Goal: Information Seeking & Learning: Learn about a topic

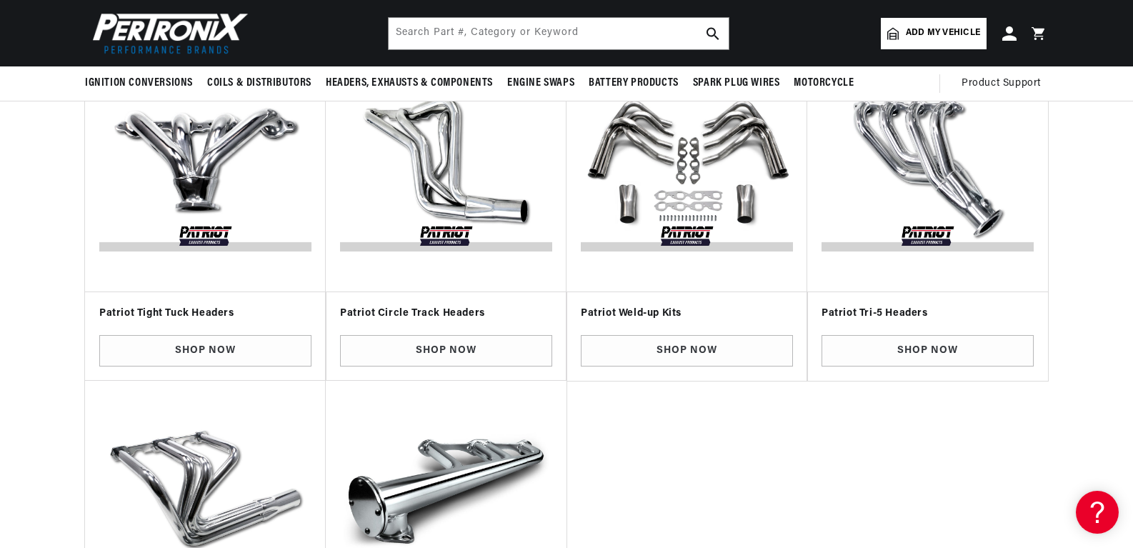
scroll to position [597, 0]
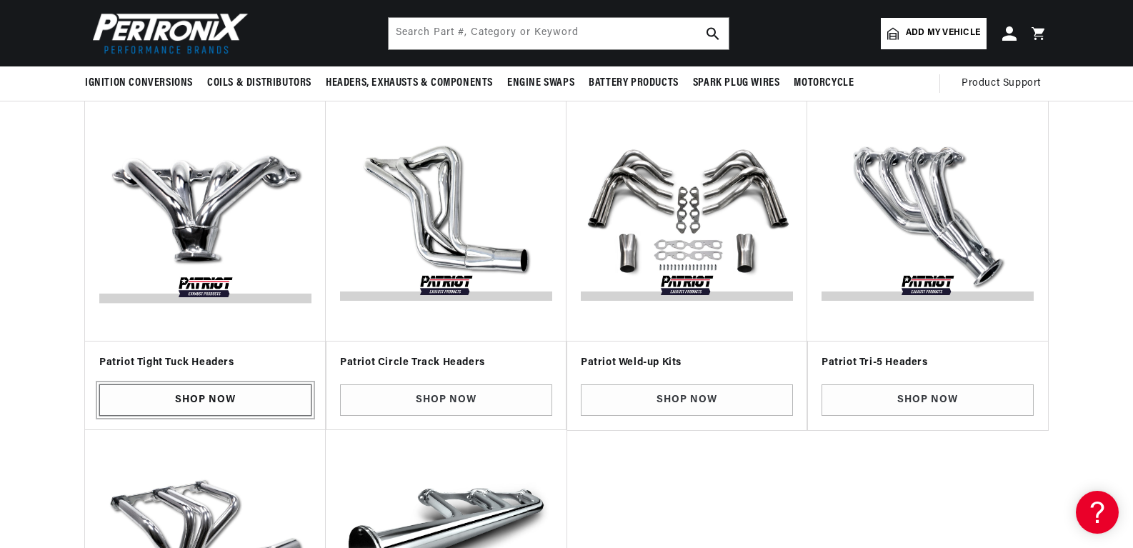
click at [194, 398] on link "Shop Now" at bounding box center [205, 400] width 212 height 32
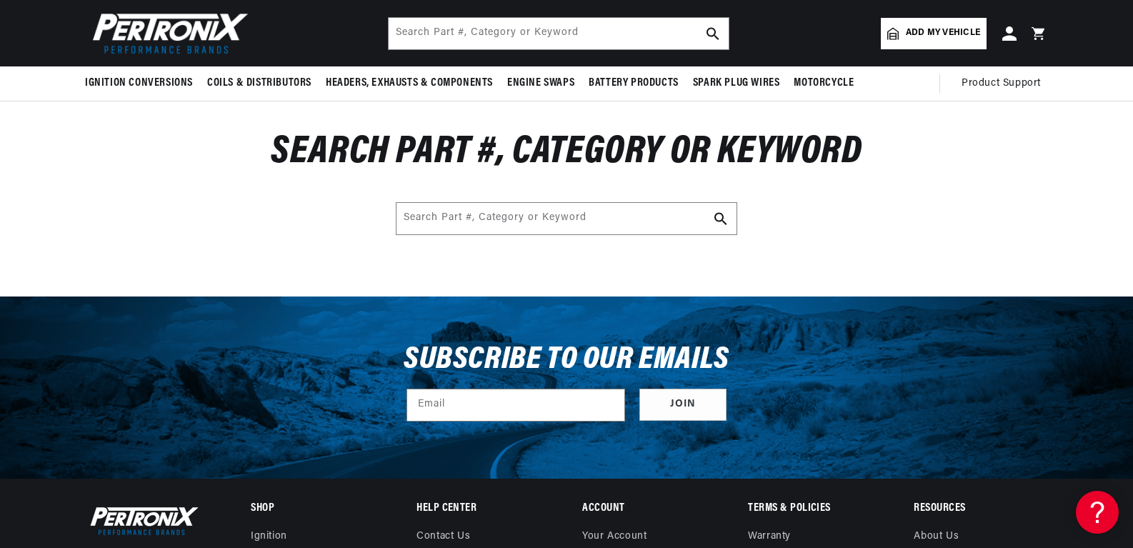
scroll to position [0, 534]
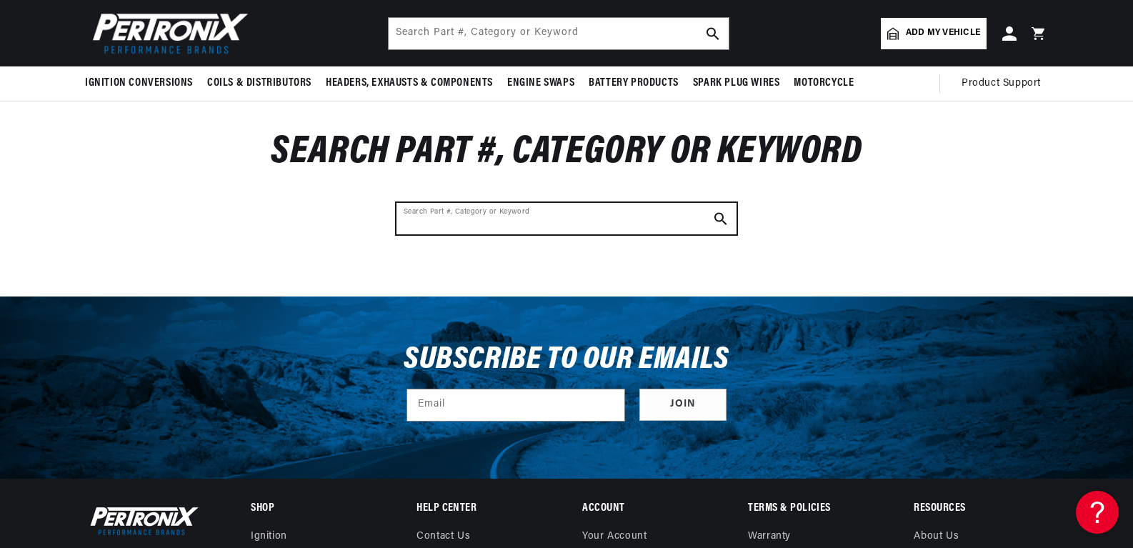
click at [459, 219] on input "Search Part #, Category or Keyword" at bounding box center [566, 218] width 340 height 31
type input "ls swap"
click at [705, 203] on button "Search Part #, Category or Keyword" at bounding box center [720, 218] width 31 height 31
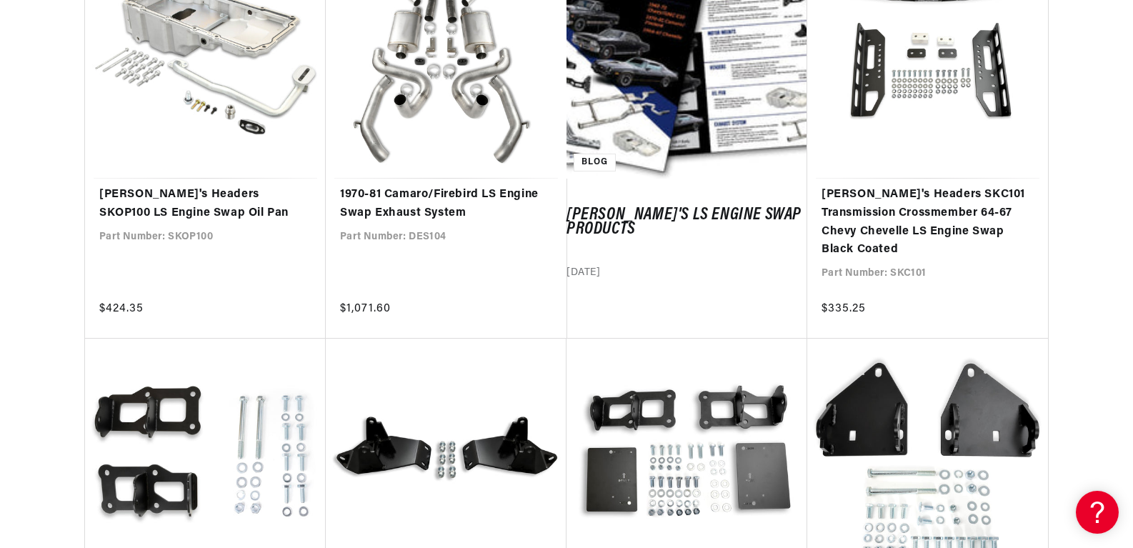
drag, startPoint x: 1132, startPoint y: 118, endPoint x: 1132, endPoint y: 161, distance: 43.6
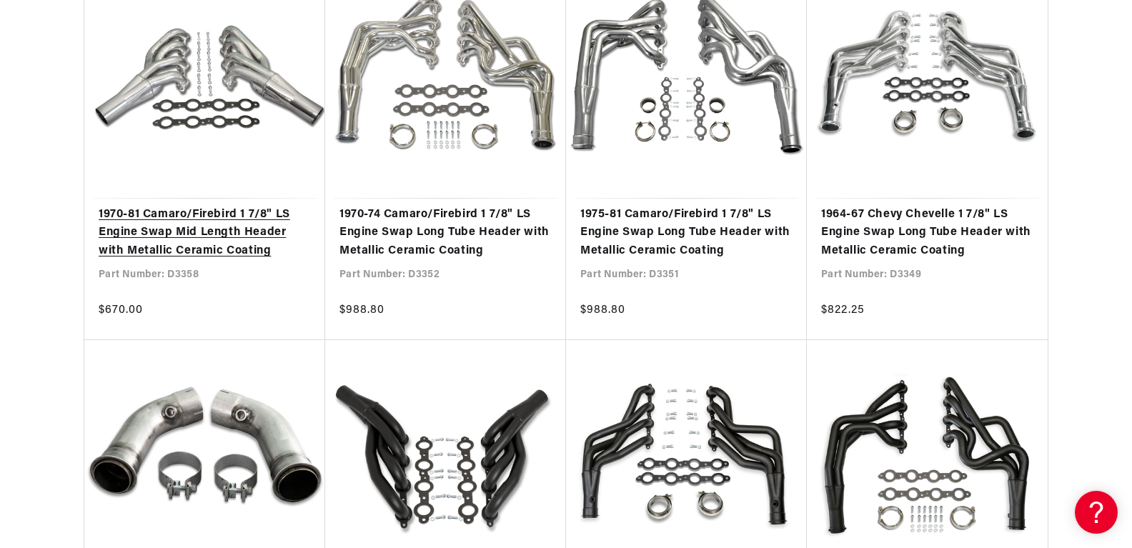
click at [229, 229] on link "1970-81 Camaro/Firebird 1 7/8" LS Engine Swap Mid Length Header with Metallic C…" at bounding box center [205, 233] width 212 height 55
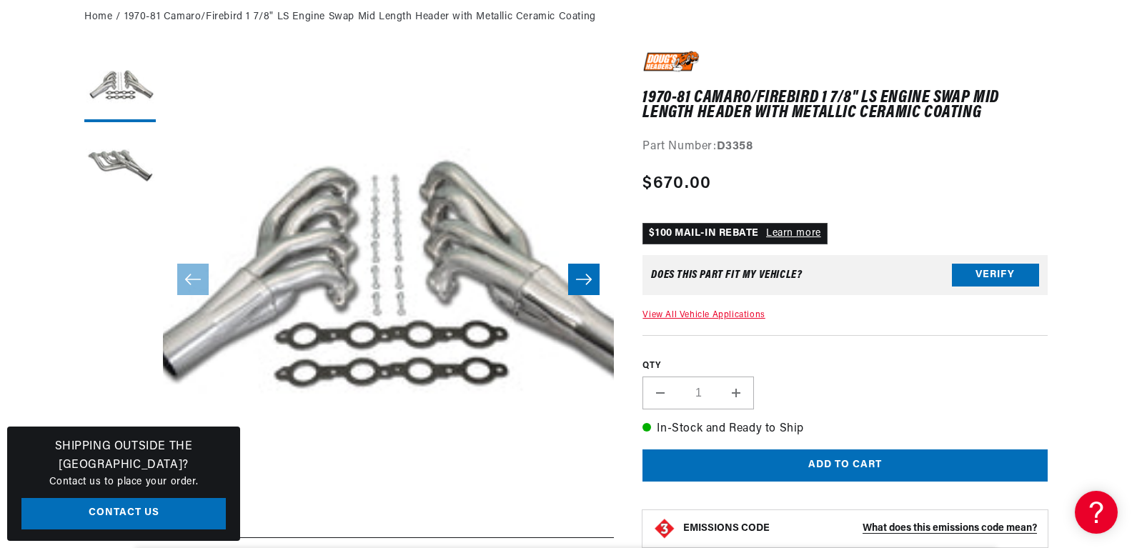
scroll to position [184, 0]
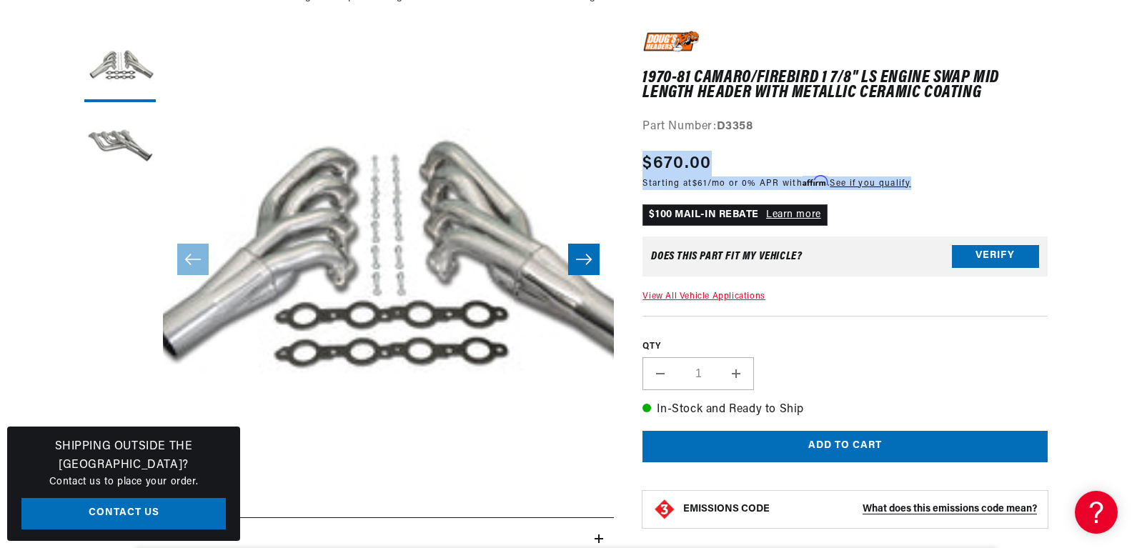
drag, startPoint x: 1128, startPoint y: 131, endPoint x: 1133, endPoint y: 153, distance: 22.0
click at [1131, 153] on html "Skip to content Your cart Your cart is empty Get the right parts the first time…" at bounding box center [566, 90] width 1132 height 548
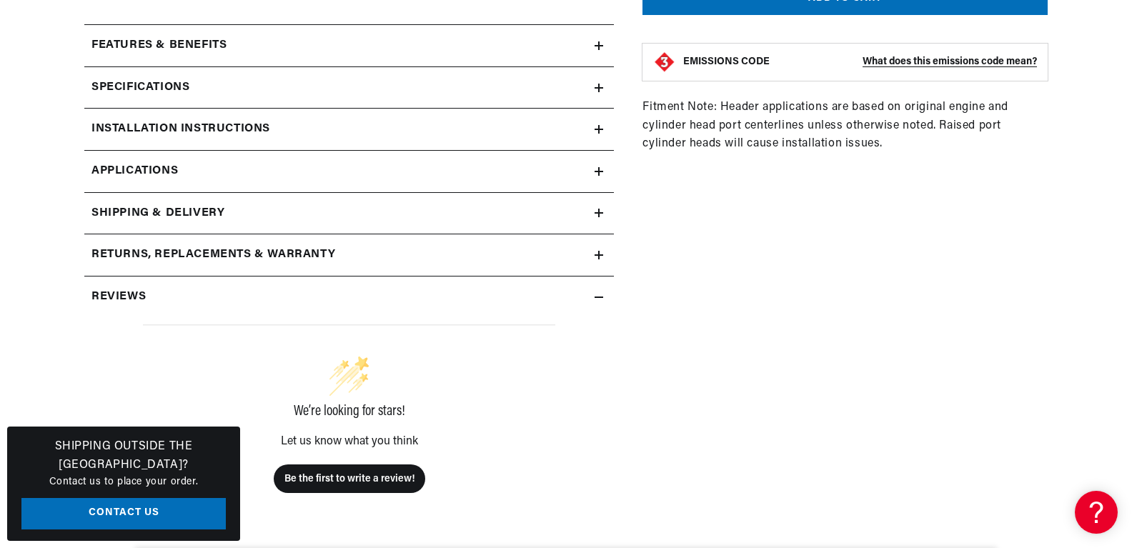
scroll to position [0, 0]
click at [601, 167] on icon at bounding box center [598, 171] width 9 height 9
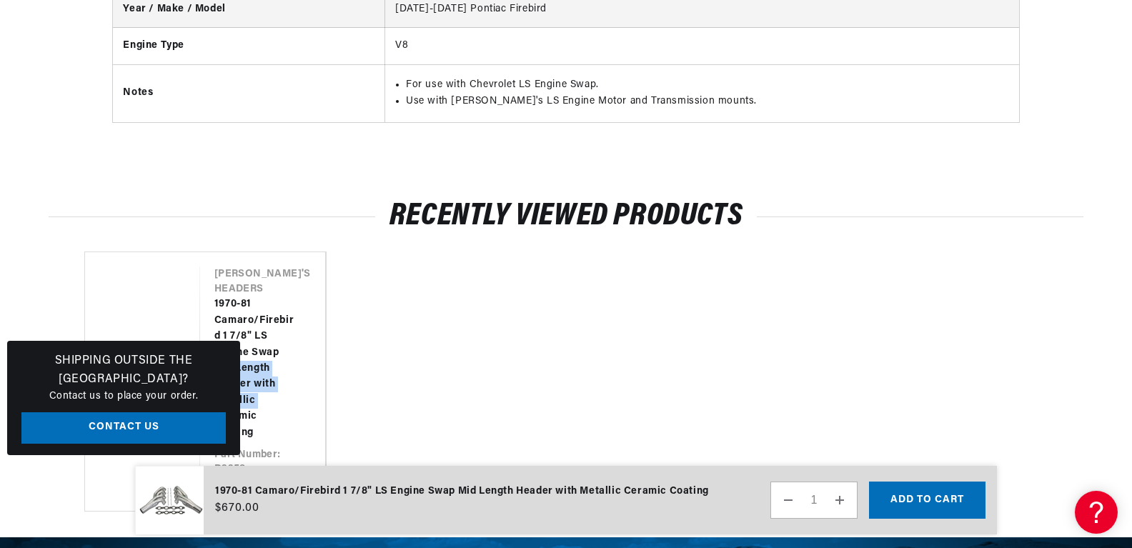
drag, startPoint x: 1130, startPoint y: 367, endPoint x: 1131, endPoint y: 316, distance: 50.7
click at [1131, 316] on section "RECENTLY VIEWED PRODUCTS Vendor Doug's Headers 1970-81 Camaro/Firebird 1 7/8" L…" at bounding box center [566, 357] width 1132 height 360
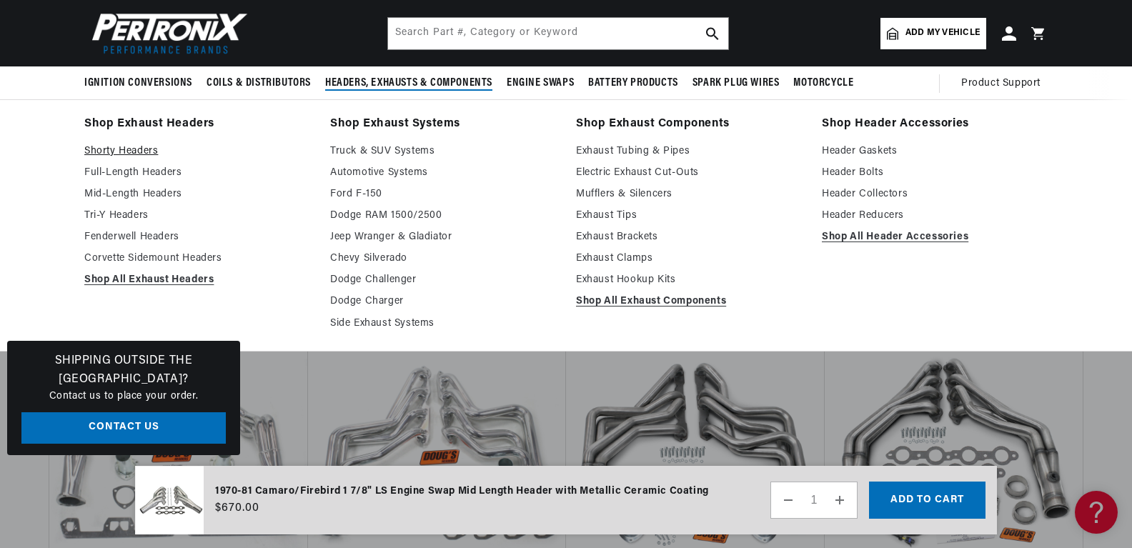
click at [133, 144] on link "Shorty Headers" at bounding box center [197, 151] width 226 height 17
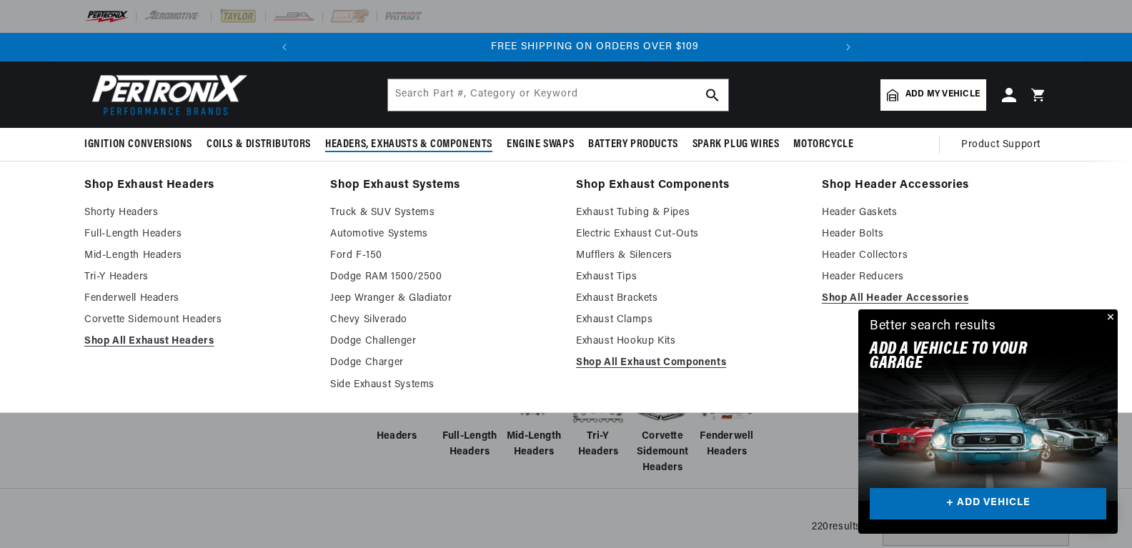
scroll to position [0, 534]
click at [136, 277] on link "Tri-Y Headers" at bounding box center [197, 277] width 226 height 17
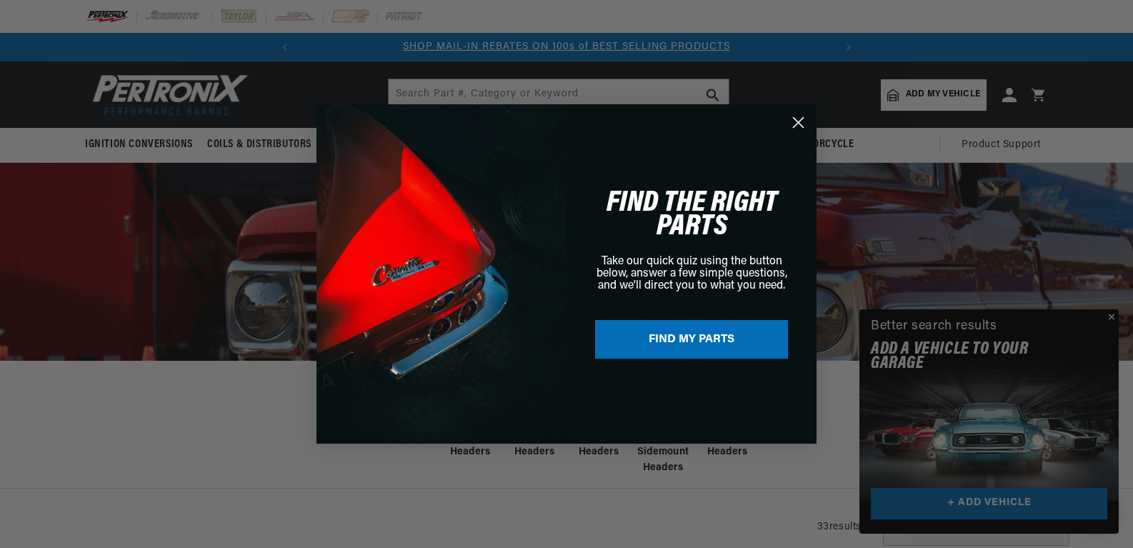
click at [797, 126] on circle "Close dialog" at bounding box center [799, 123] width 24 height 24
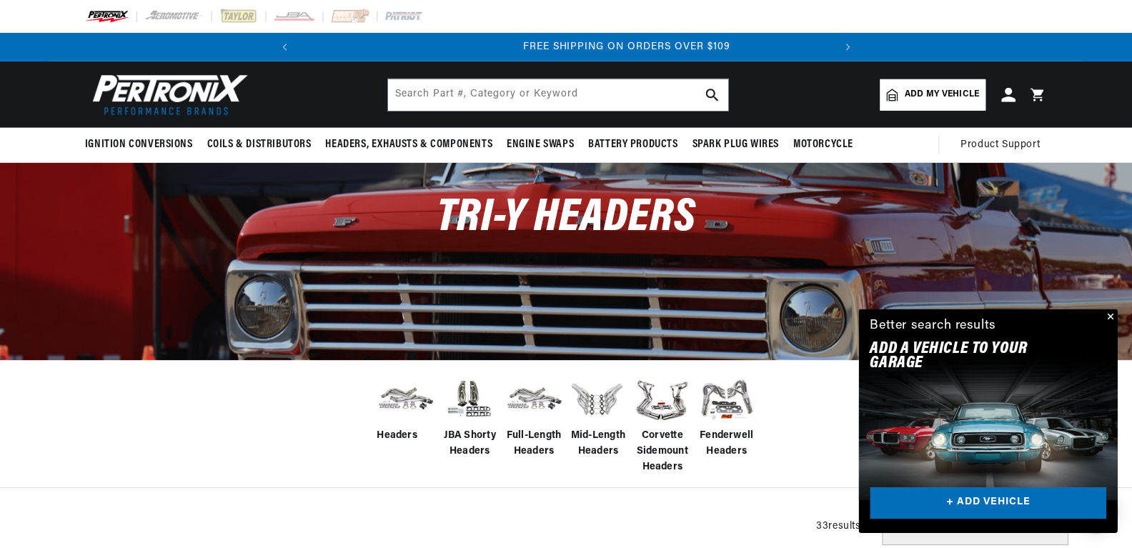
scroll to position [0, 534]
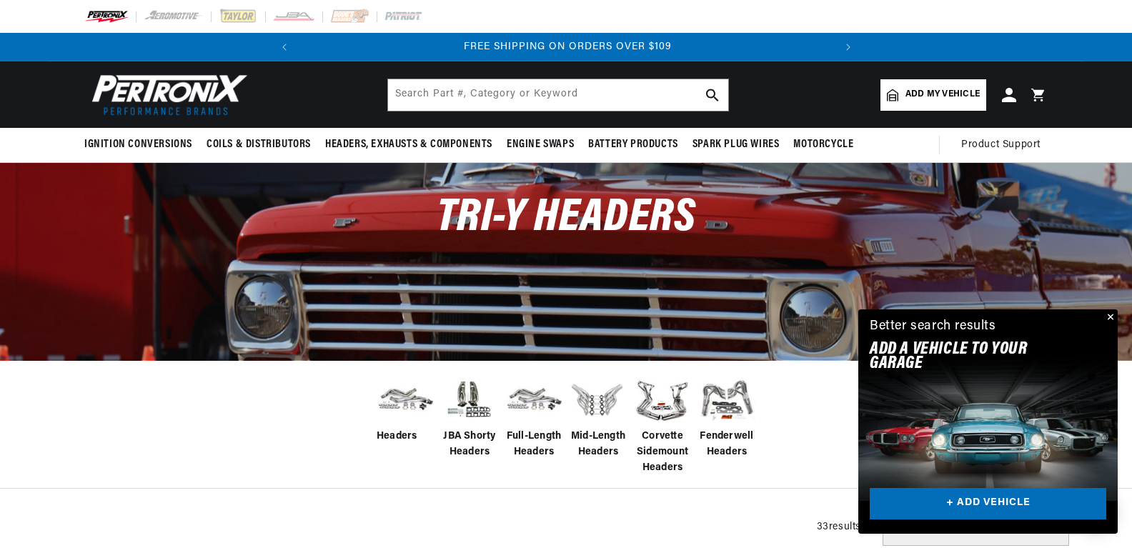
click at [1107, 319] on button "Close" at bounding box center [1108, 317] width 17 height 17
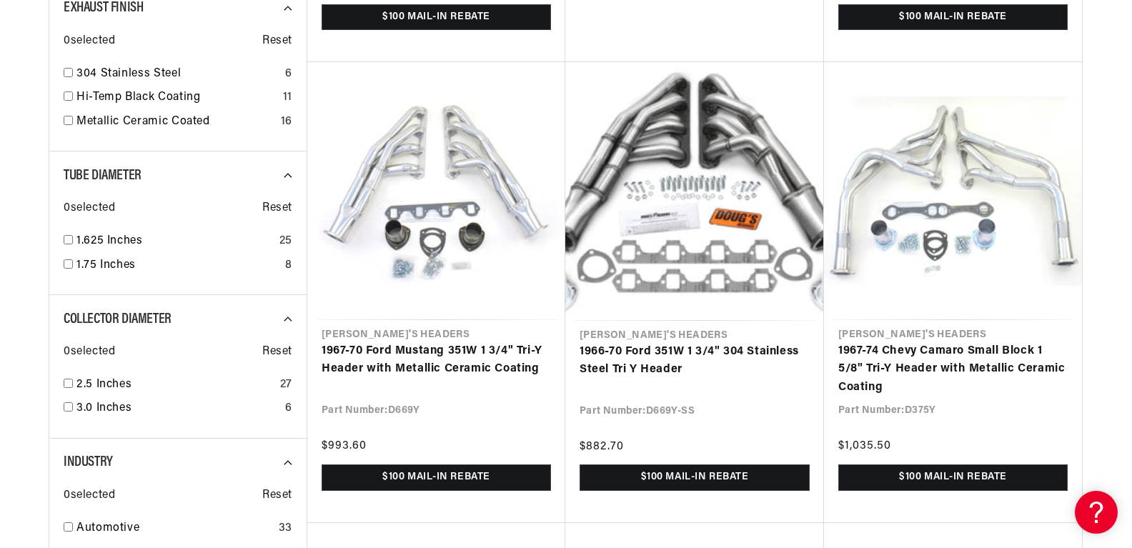
scroll to position [0, 0]
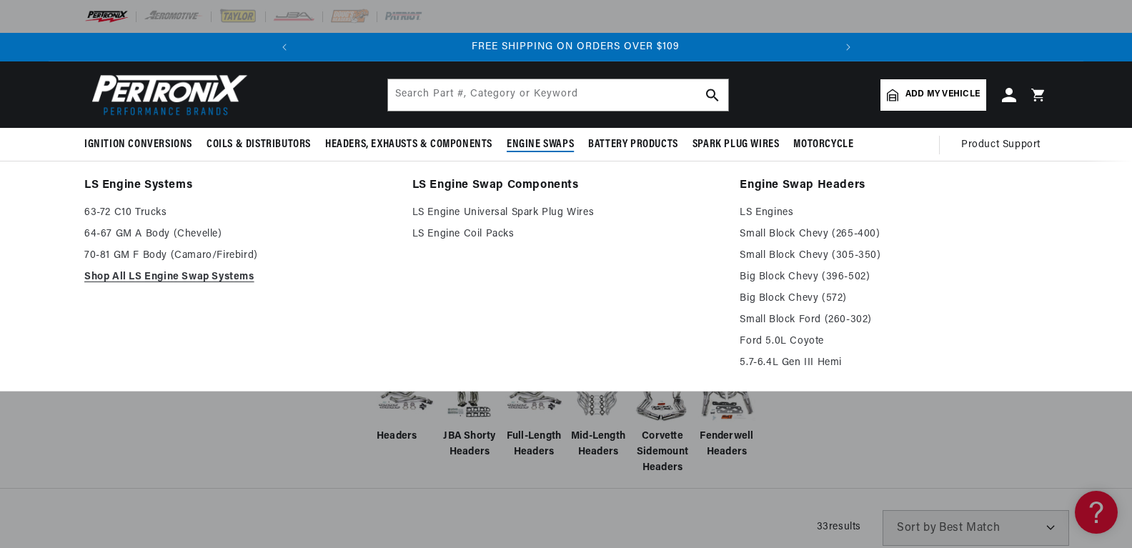
scroll to position [0, 534]
click at [765, 214] on link "LS Engines" at bounding box center [893, 212] width 308 height 17
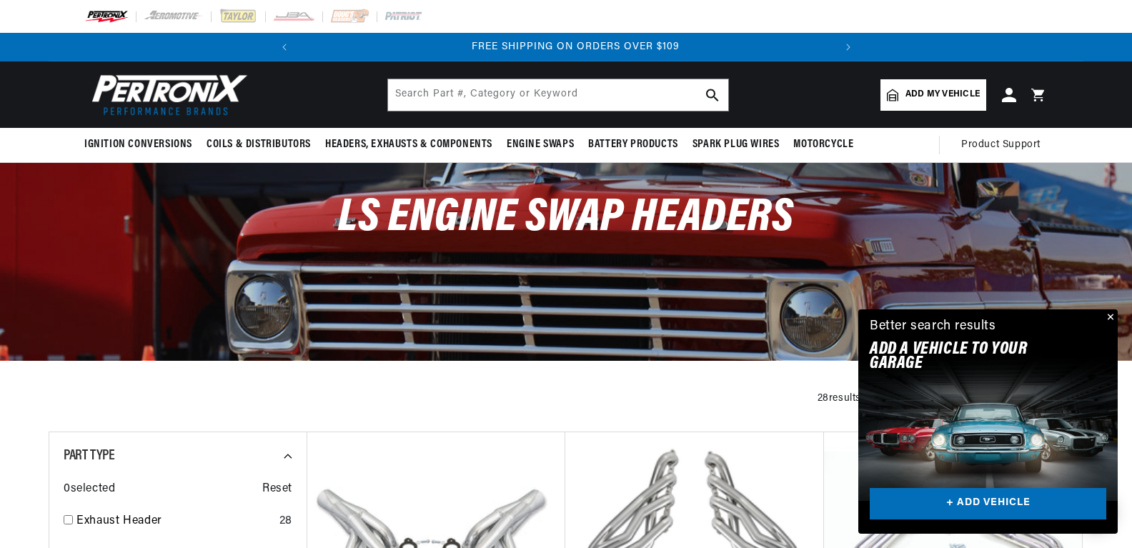
scroll to position [0, 534]
click at [1107, 315] on button "Close" at bounding box center [1108, 317] width 17 height 17
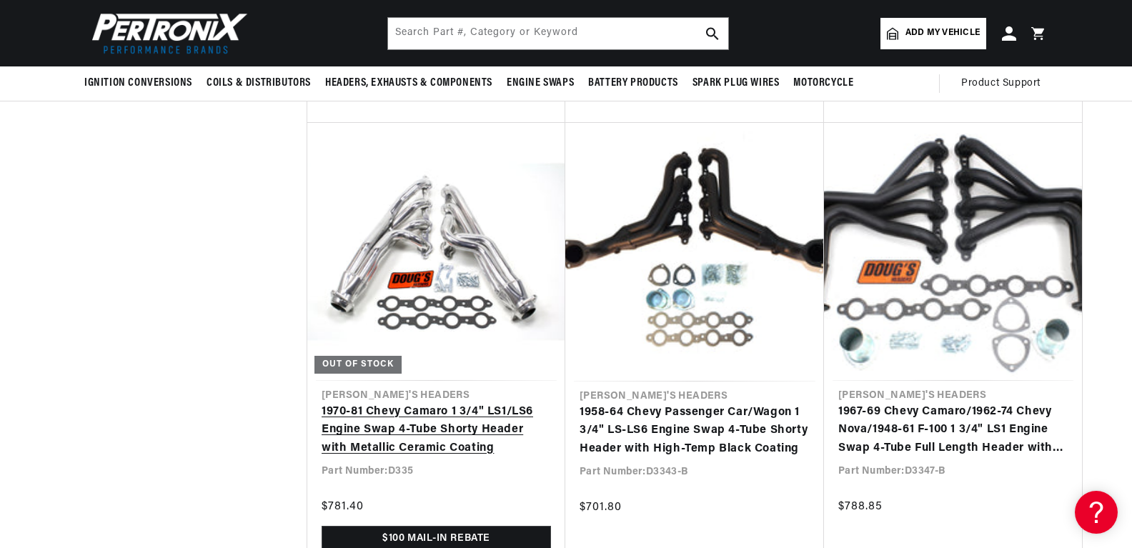
click at [444, 433] on link "1970-81 Chevy Camaro 1 3/4" LS1/LS6 Engine Swap 4-Tube Shorty Header with Metal…" at bounding box center [435, 430] width 229 height 55
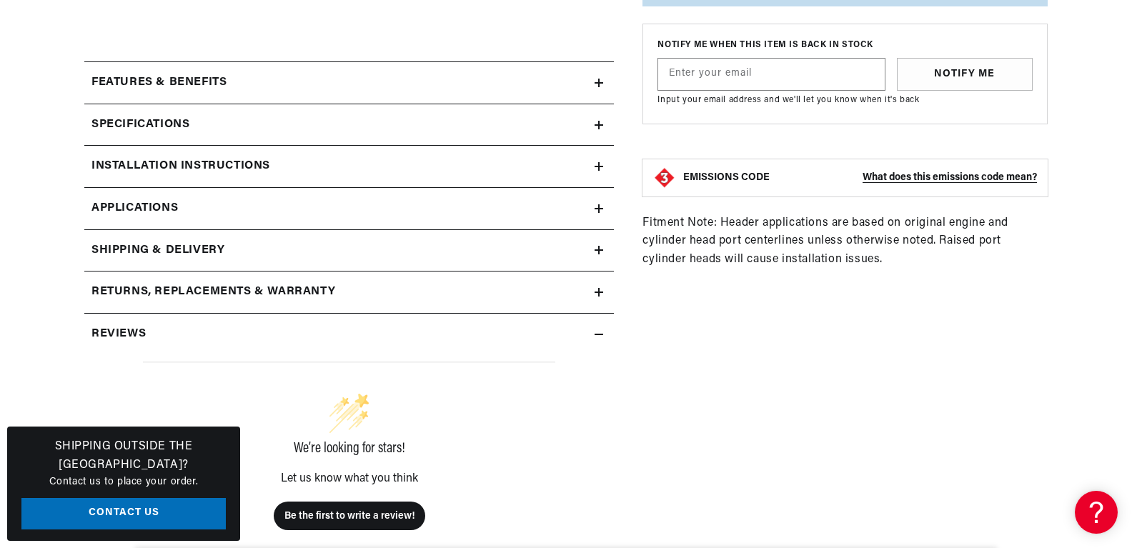
scroll to position [644, 0]
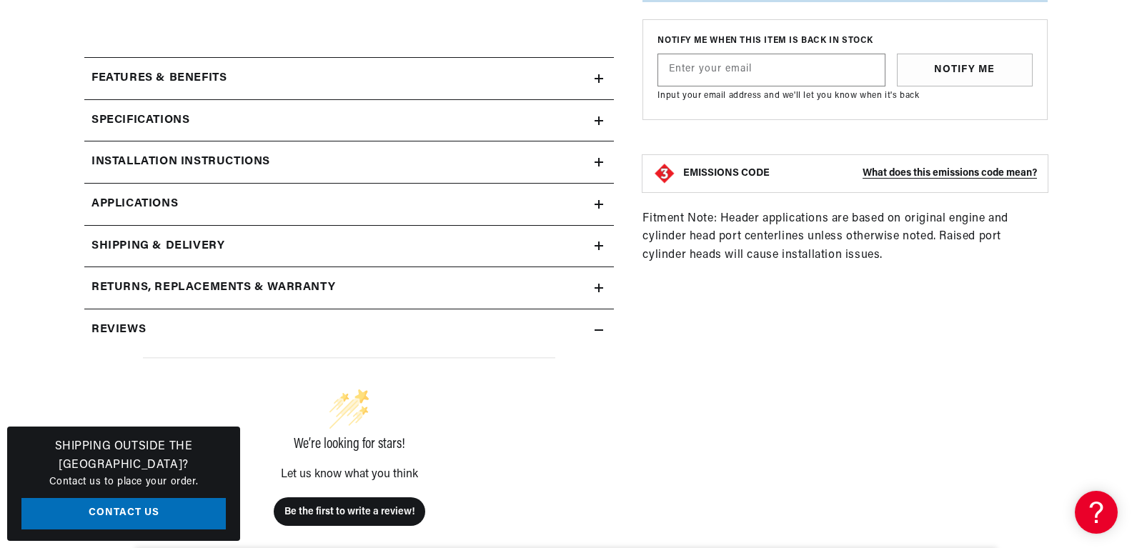
click at [600, 121] on icon at bounding box center [598, 121] width 9 height 0
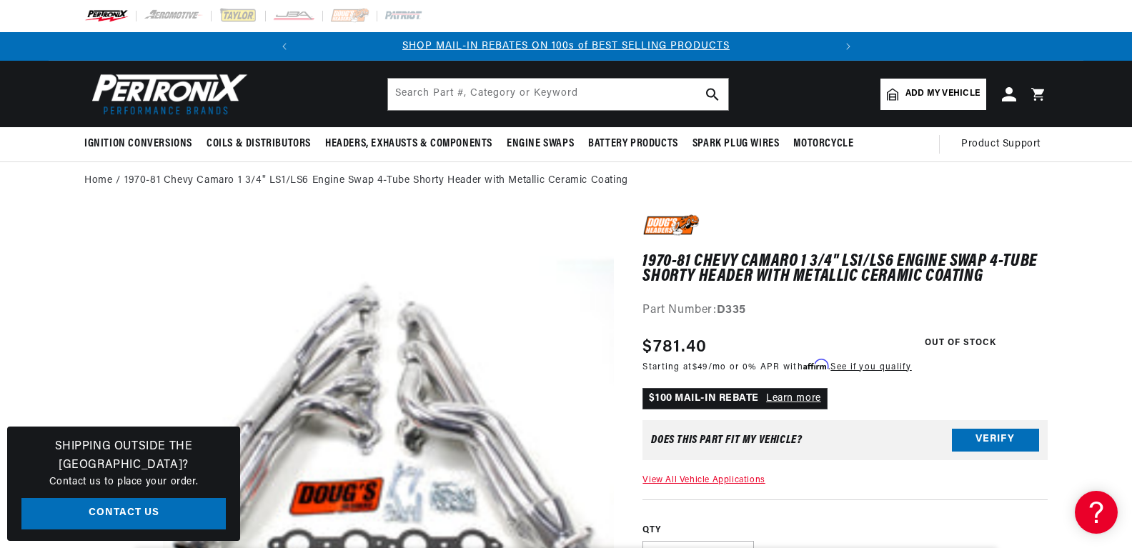
scroll to position [0, 0]
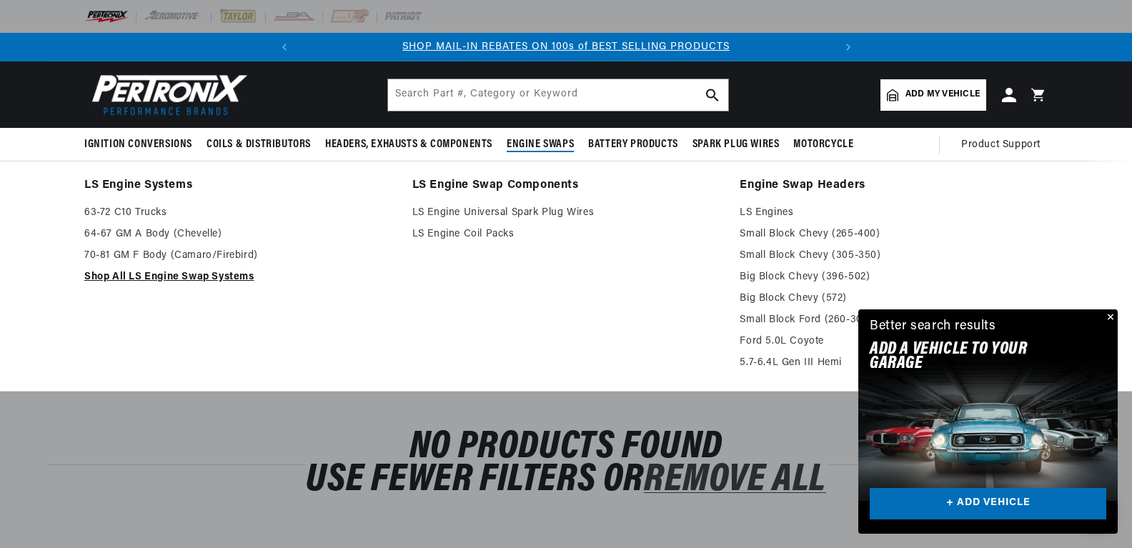
click at [187, 275] on link "Shop All LS Engine Swap Systems" at bounding box center [238, 277] width 308 height 17
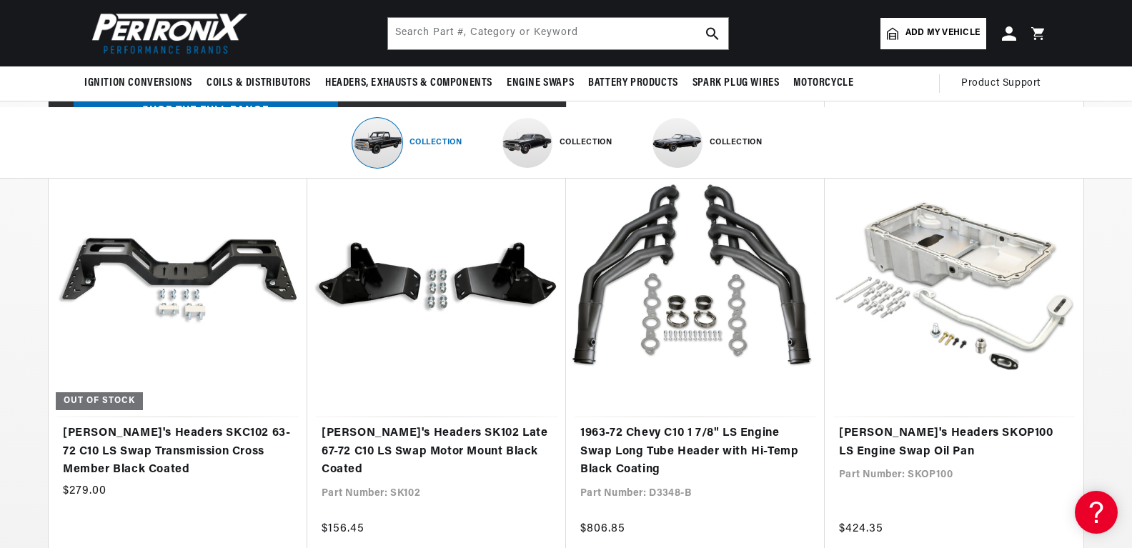
scroll to position [0, 534]
